Goal: Find specific page/section: Find specific page/section

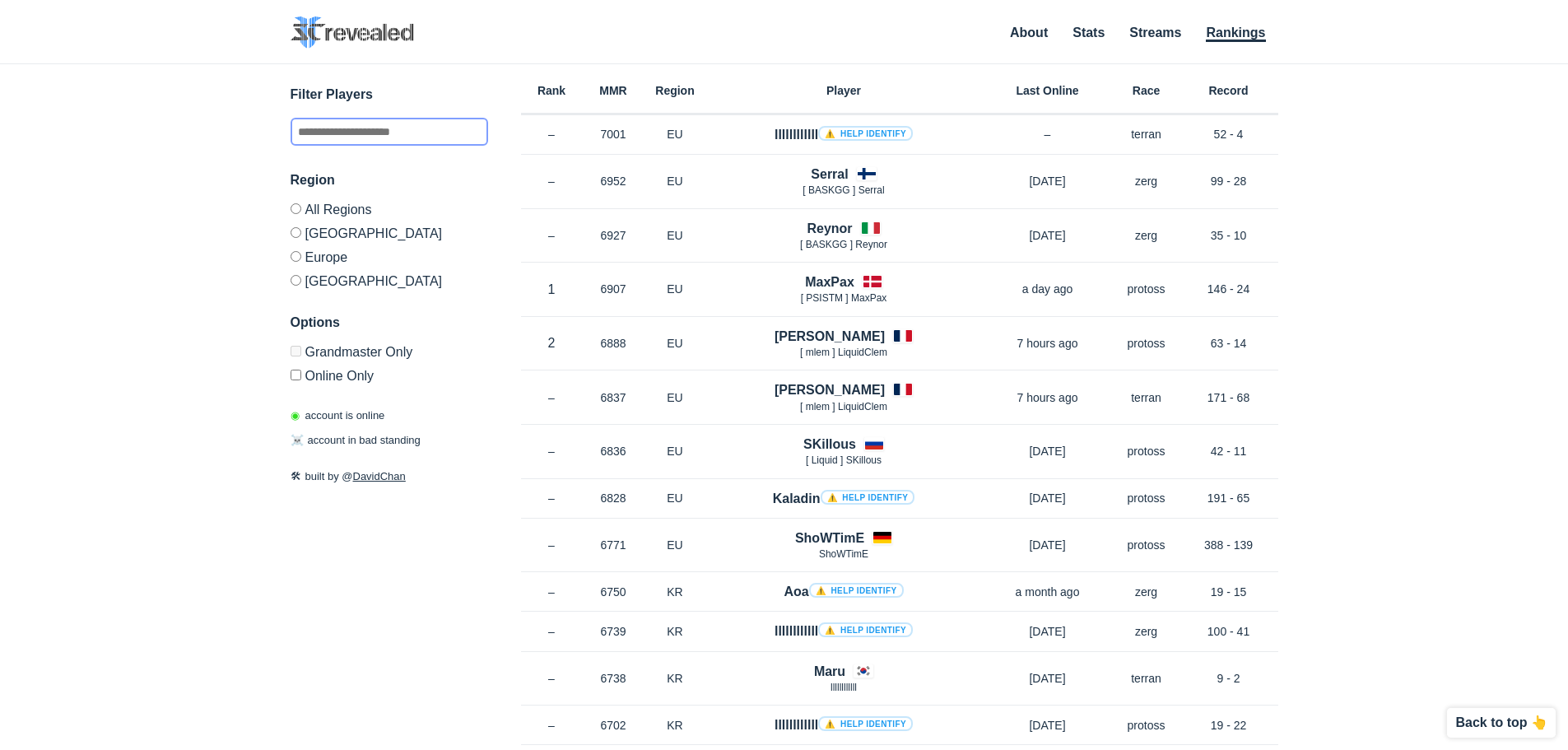
click at [344, 136] on input "text" at bounding box center [388, 131] width 197 height 28
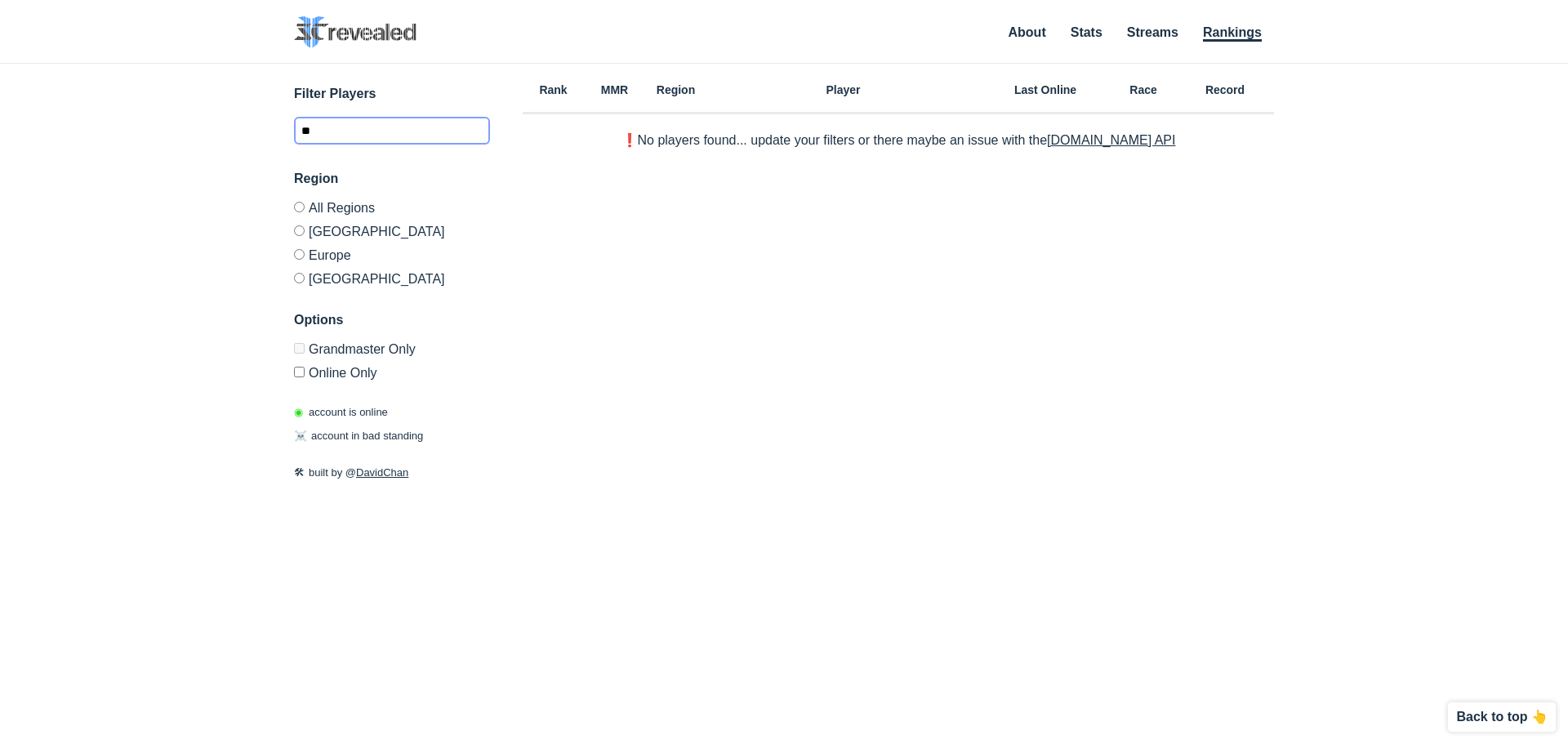
type input "*"
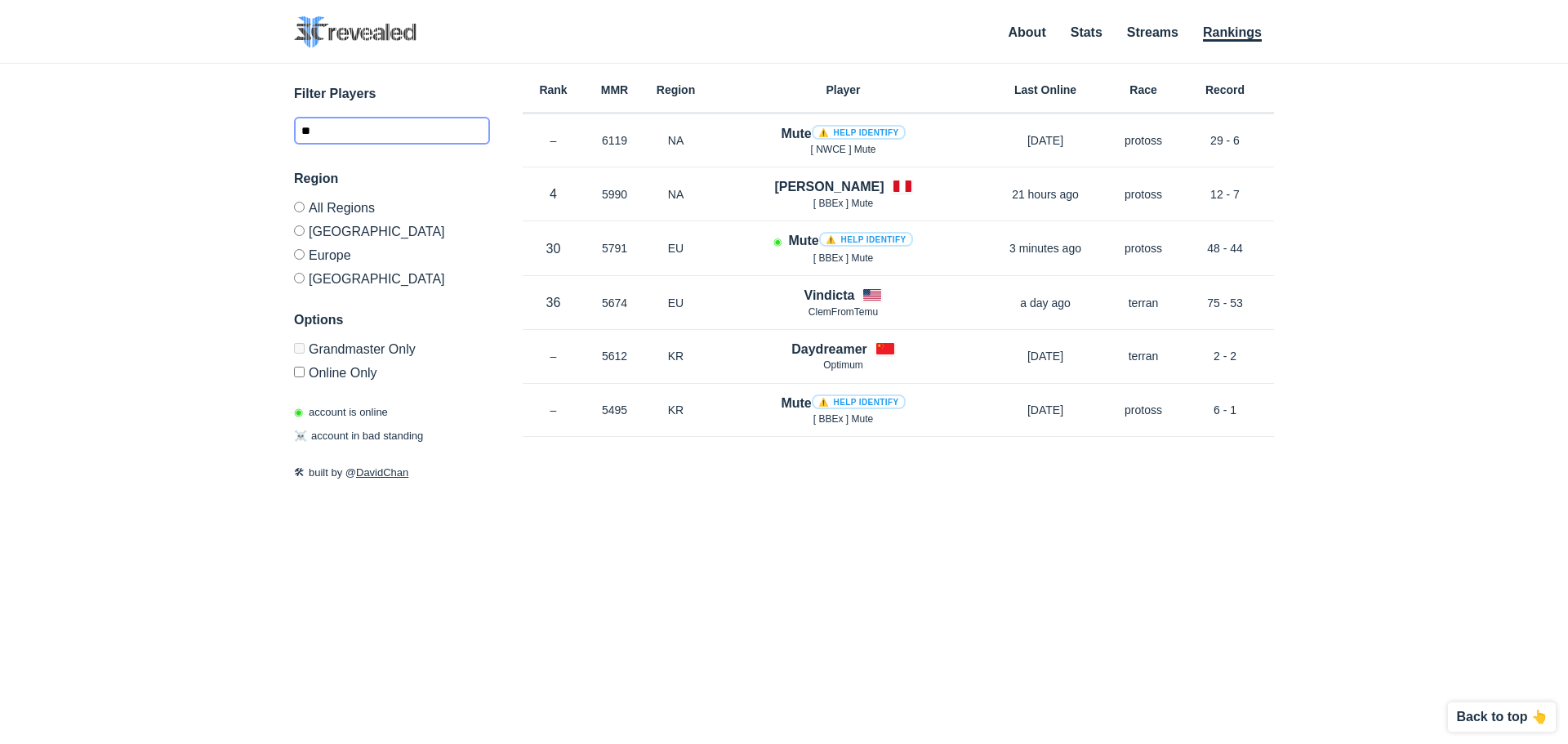
type input "*"
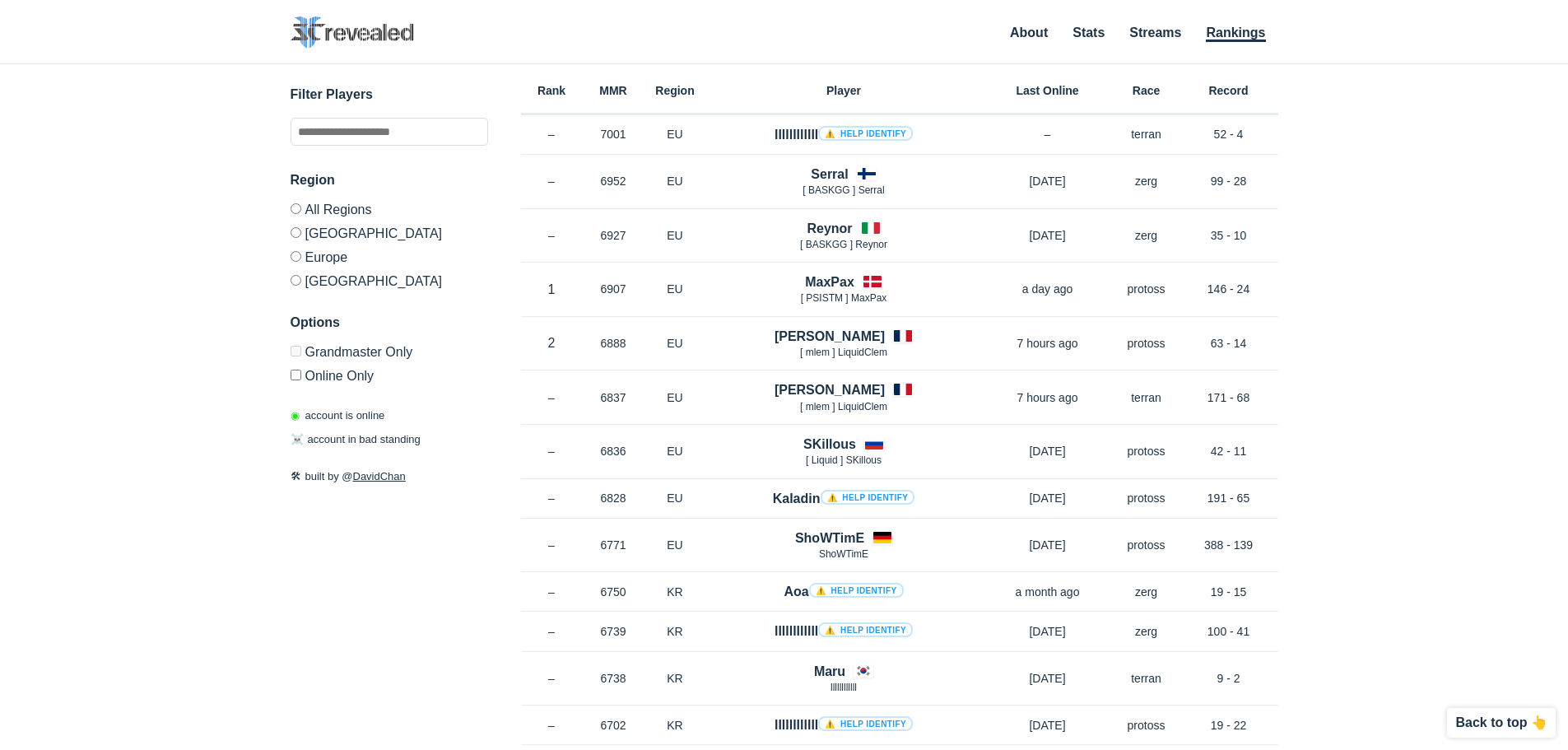
click at [301, 251] on label "Europe" at bounding box center [388, 256] width 197 height 24
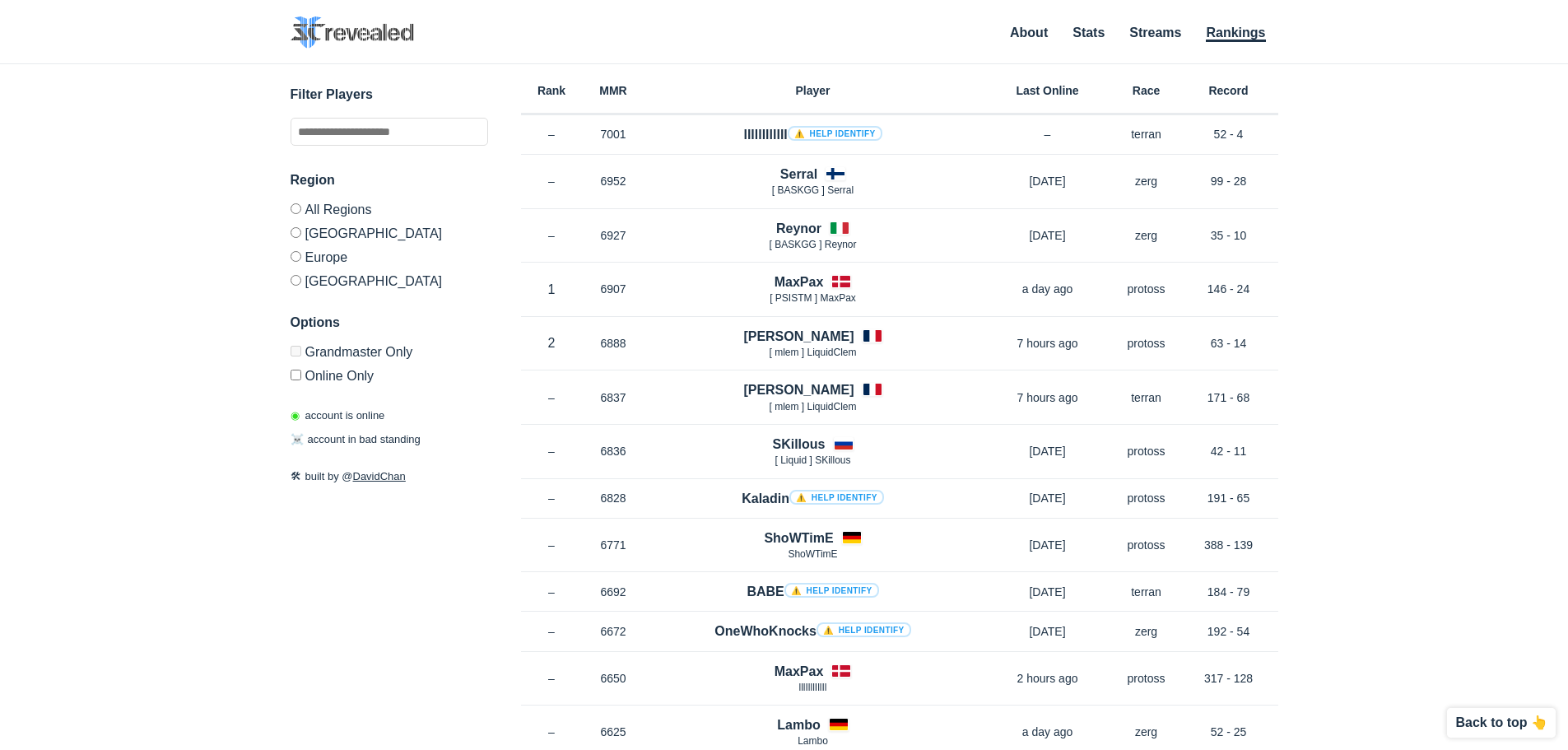
click at [1164, 22] on ul "About Stats Streams Rankings" at bounding box center [1135, 33] width 285 height 22
click at [1158, 27] on link "Streams" at bounding box center [1154, 33] width 52 height 16
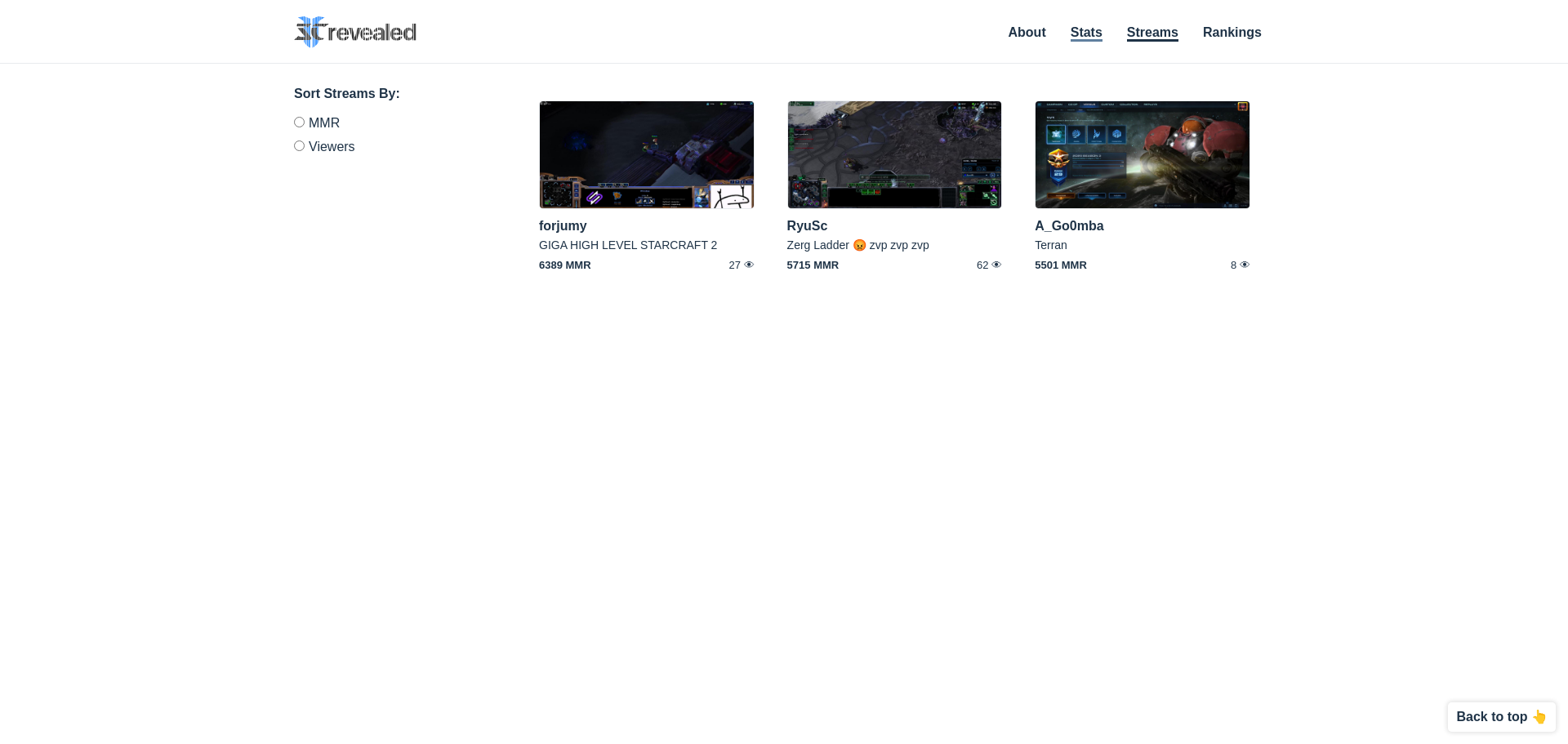
click at [1091, 31] on link "Stats" at bounding box center [1087, 33] width 32 height 16
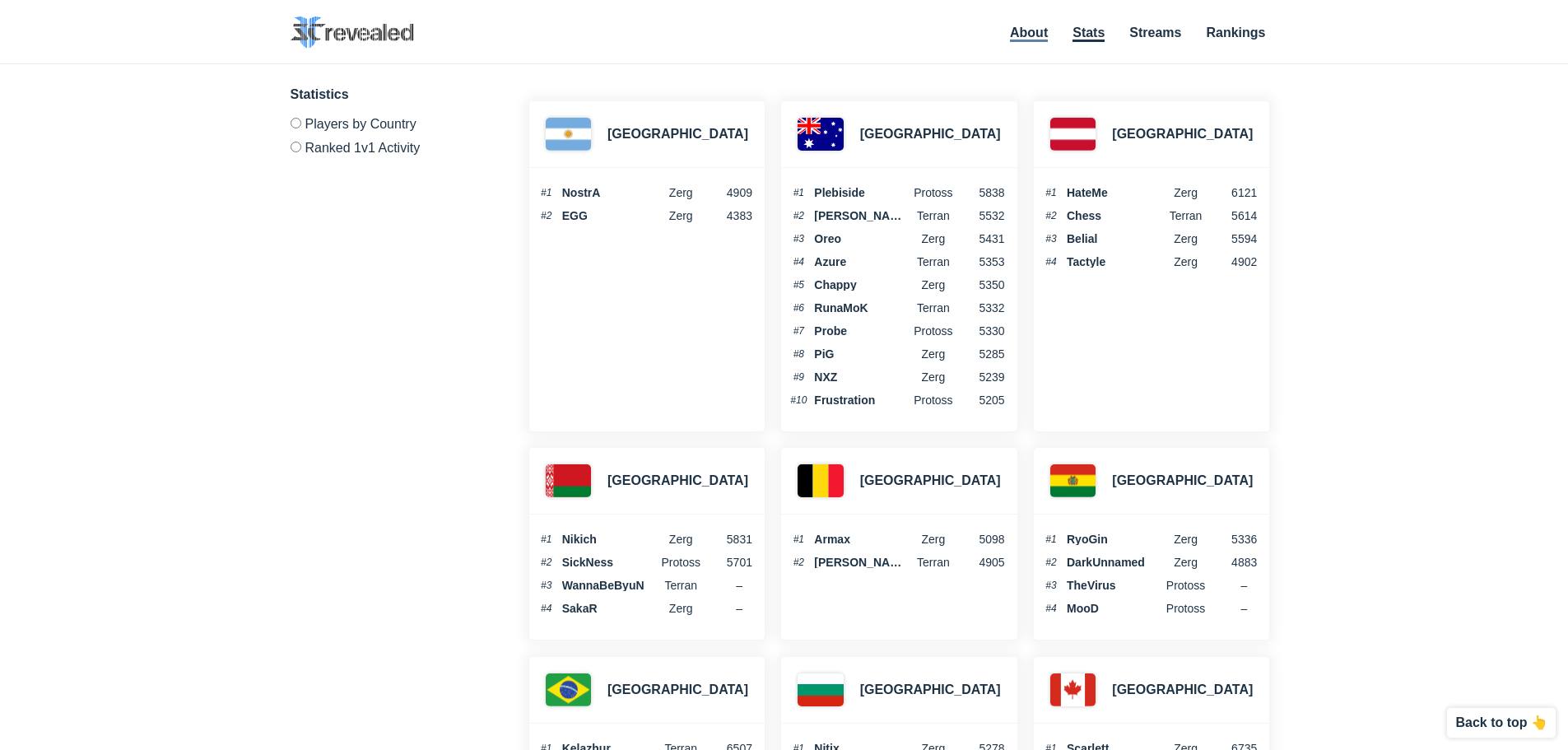
click at [1027, 38] on link "About" at bounding box center [1029, 33] width 38 height 16
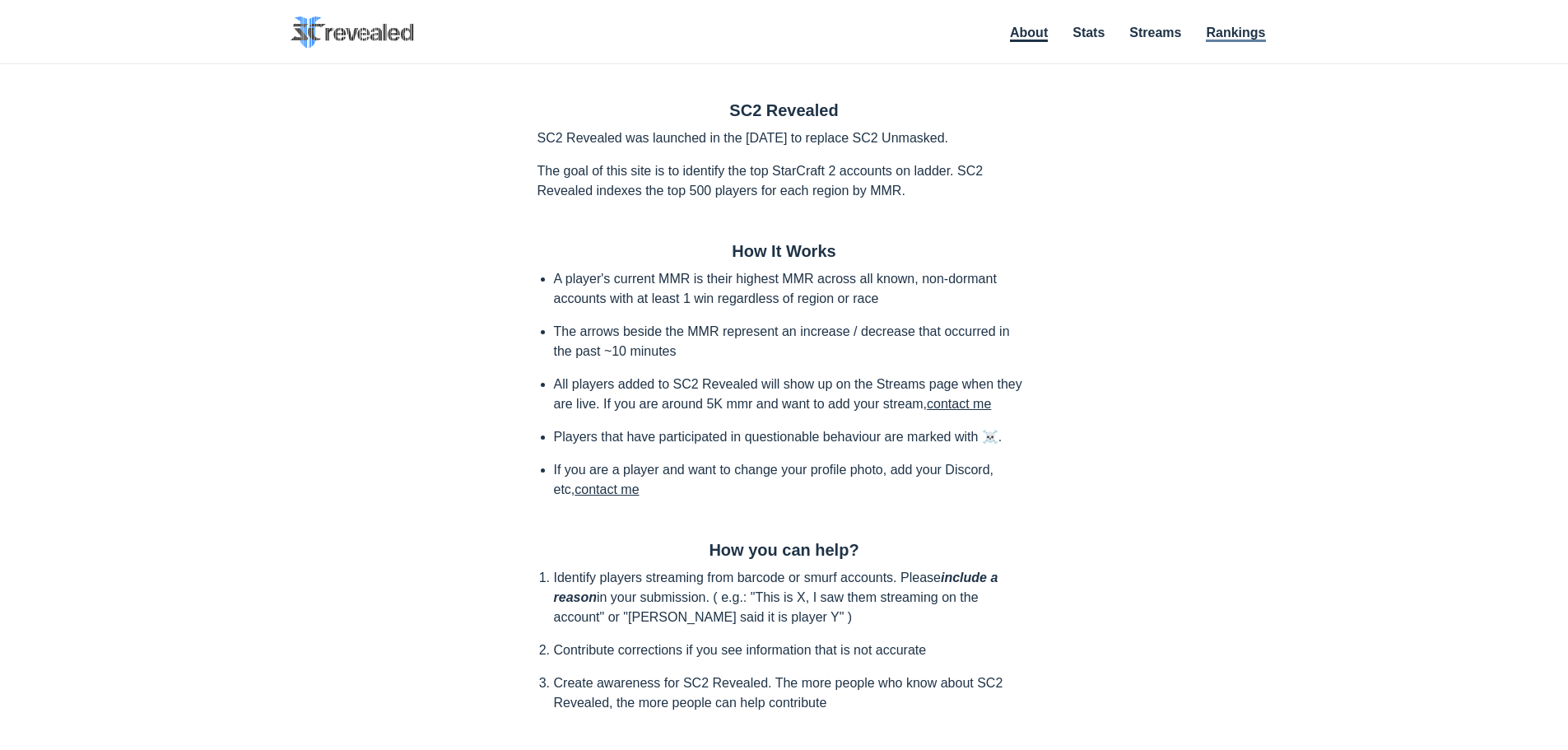
click at [1222, 35] on link "Rankings" at bounding box center [1234, 33] width 59 height 16
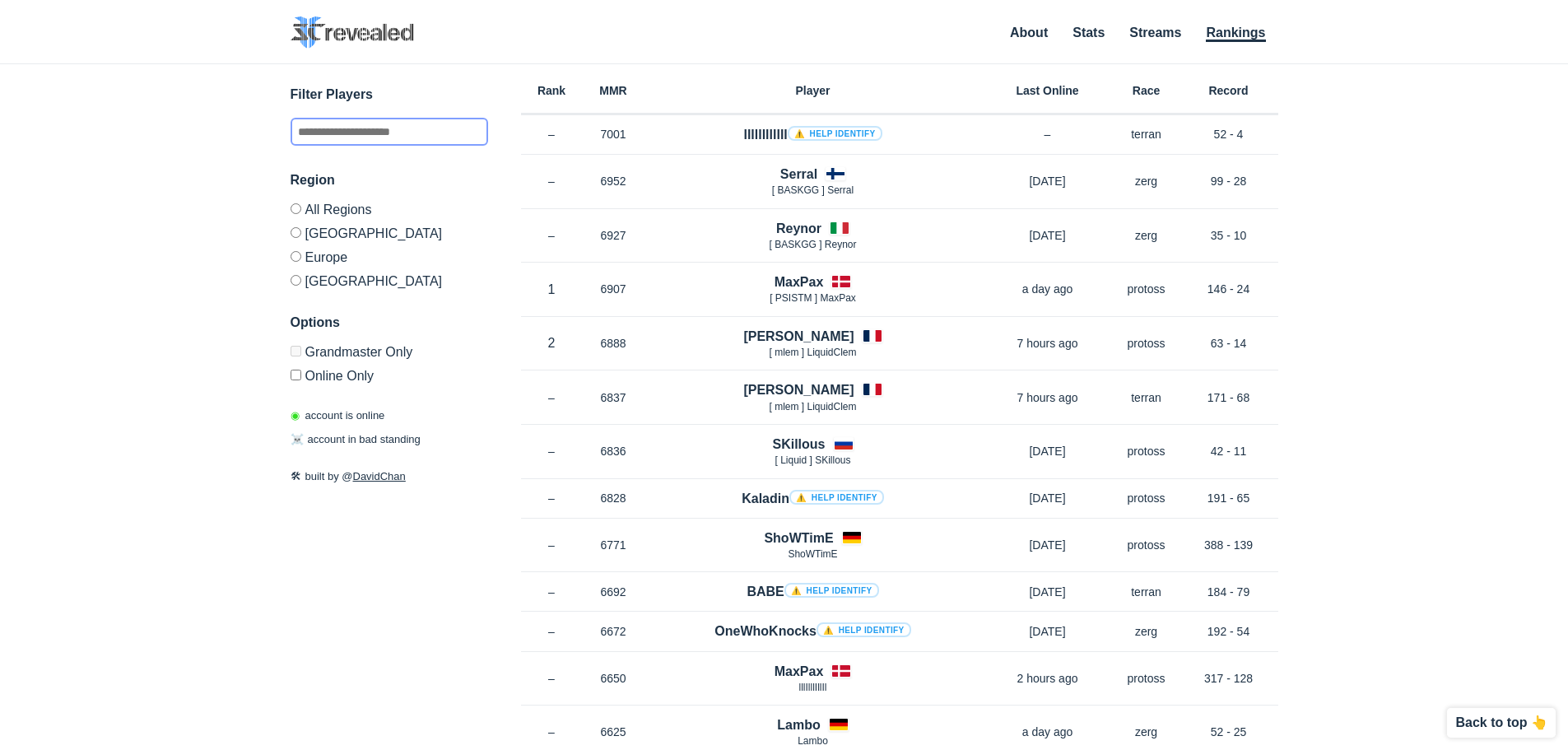
click at [340, 135] on input "text" at bounding box center [388, 131] width 197 height 28
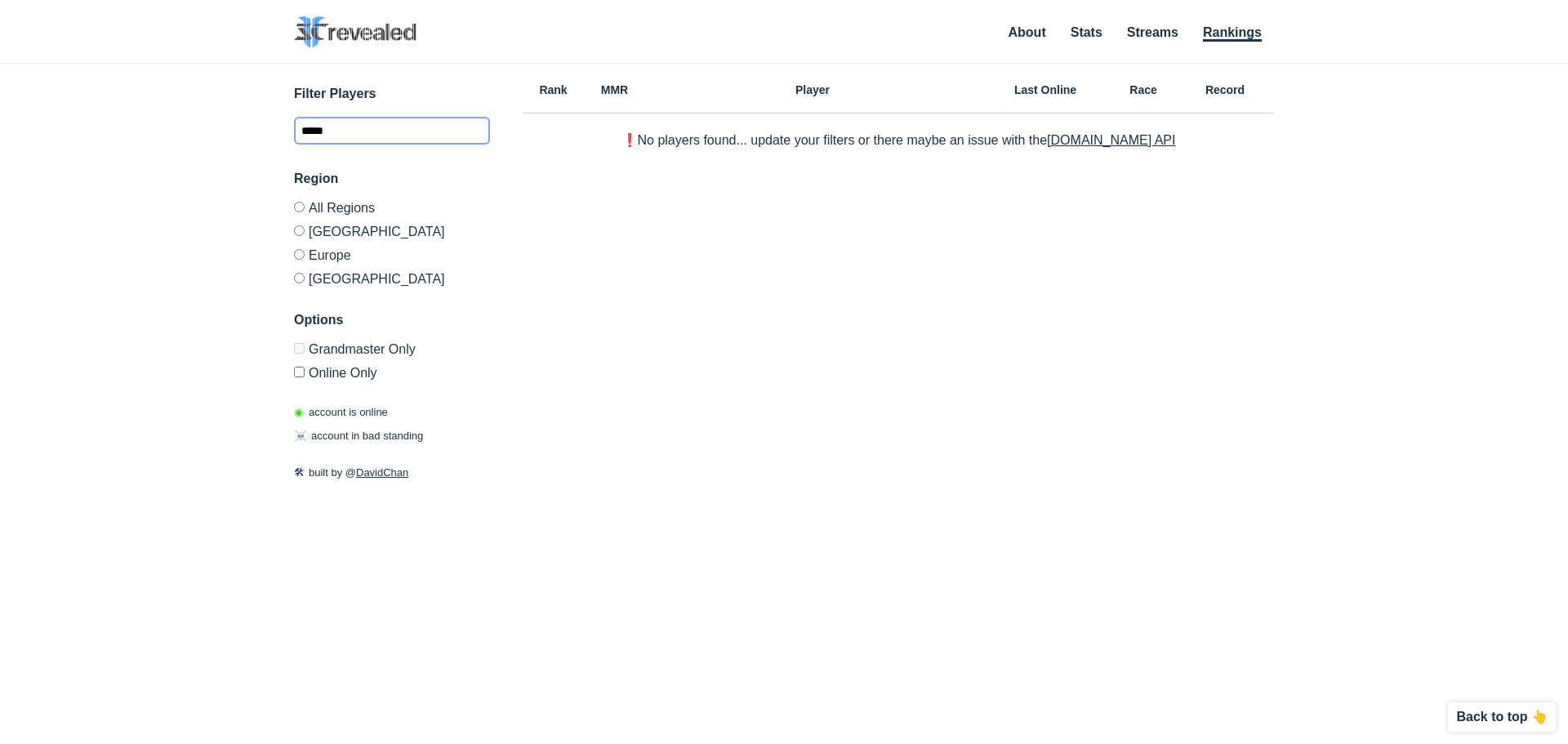
type input "******"
